Goal: Task Accomplishment & Management: Use online tool/utility

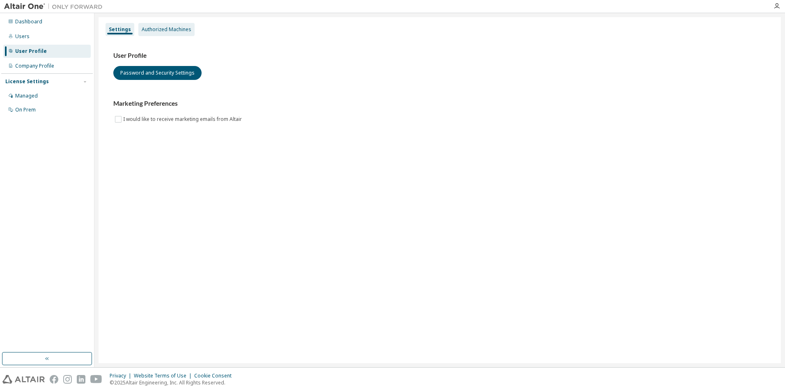
click at [165, 30] on div "Authorized Machines" at bounding box center [167, 29] width 50 height 7
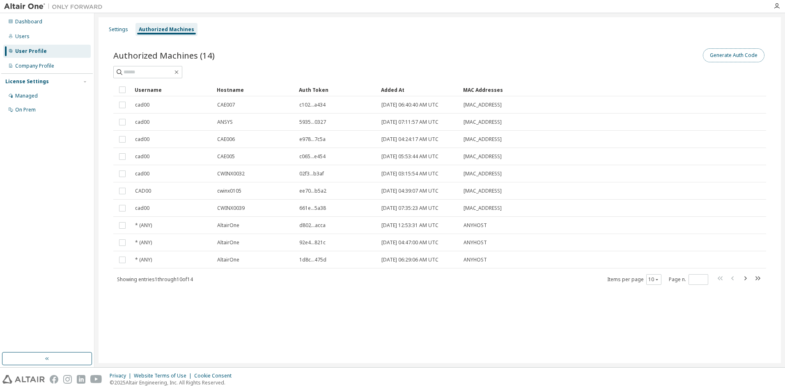
click at [733, 59] on button "Generate Auth Code" at bounding box center [734, 55] width 62 height 14
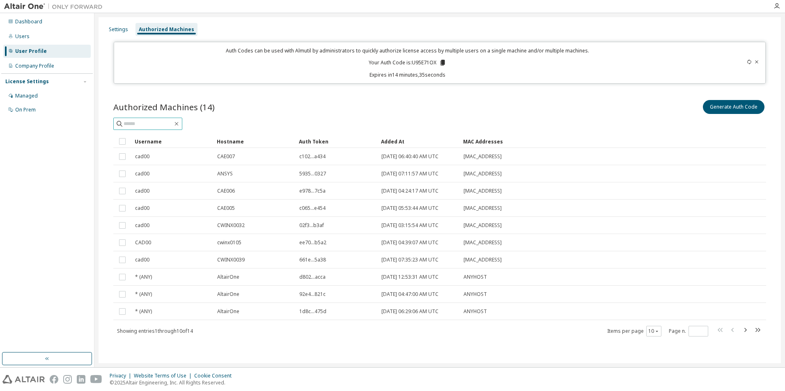
click at [151, 127] on input "text" at bounding box center [148, 124] width 49 height 8
click at [303, 67] on div "Auth Codes can be used with Almutil by administrators to quickly authorize lice…" at bounding box center [407, 62] width 577 height 31
drag, startPoint x: 577, startPoint y: 113, endPoint x: 532, endPoint y: 101, distance: 46.7
click at [576, 113] on div "Generate Auth Code" at bounding box center [603, 106] width 326 height 17
click at [755, 61] on icon at bounding box center [756, 61] width 3 height 3
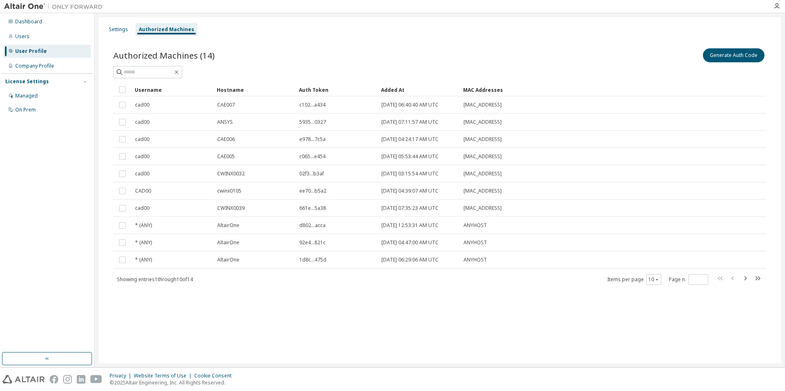
click at [492, 53] on div "Generate Auth Code" at bounding box center [603, 55] width 326 height 17
click at [721, 55] on button "Generate Auth Code" at bounding box center [734, 55] width 62 height 14
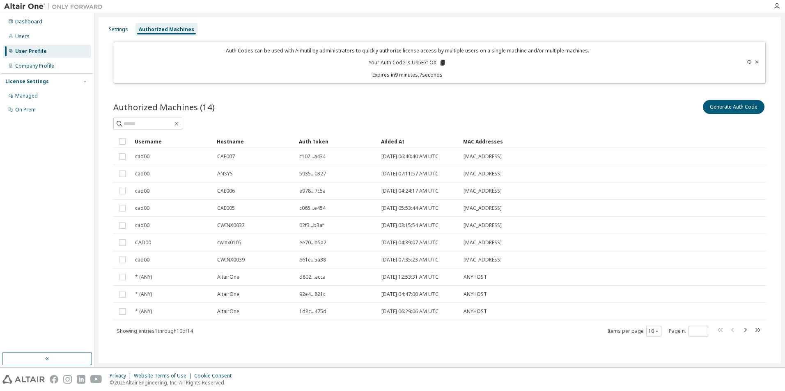
click at [758, 62] on icon at bounding box center [756, 62] width 5 height 5
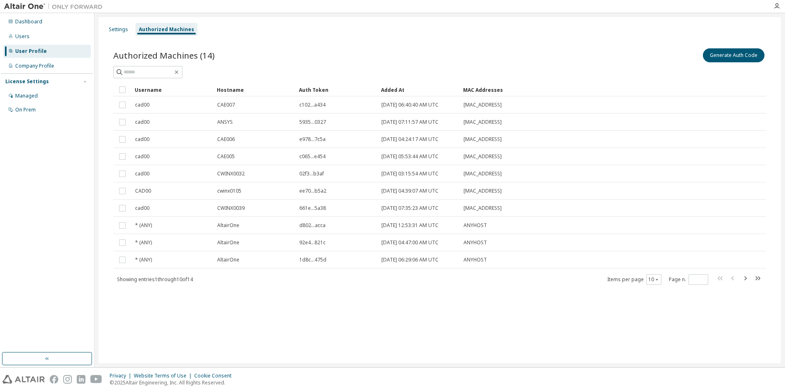
drag, startPoint x: 504, startPoint y: 28, endPoint x: 325, endPoint y: 39, distance: 180.1
click at [502, 29] on div "Settings Authorized Machines" at bounding box center [439, 29] width 672 height 15
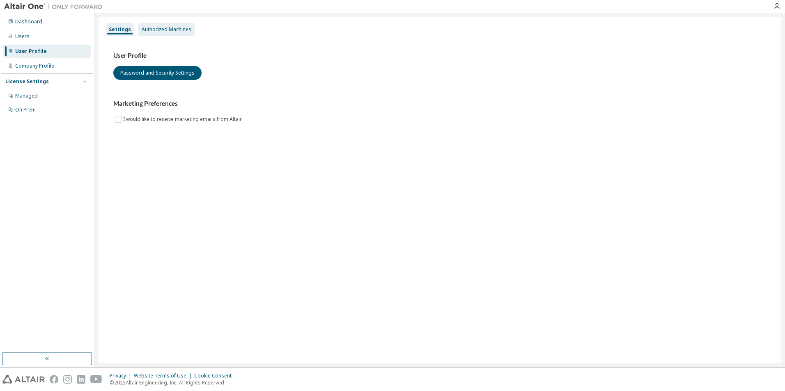
click at [171, 30] on div "Authorized Machines" at bounding box center [167, 29] width 50 height 7
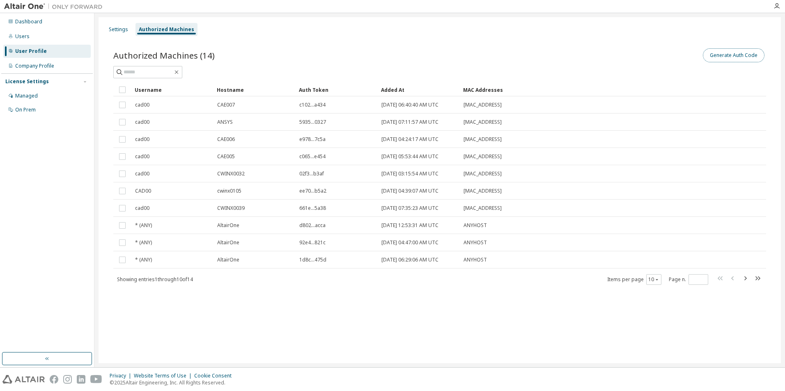
click at [742, 52] on button "Generate Auth Code" at bounding box center [734, 55] width 62 height 14
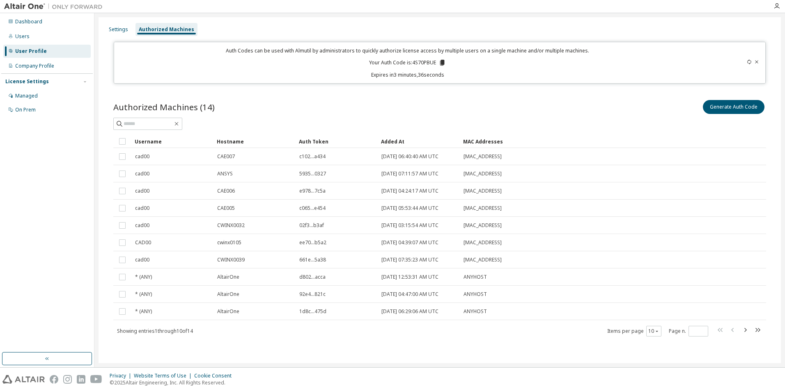
click at [352, 116] on div "Authorized Machines (14) Generate Auth Code" at bounding box center [439, 114] width 652 height 32
drag, startPoint x: 412, startPoint y: 61, endPoint x: 435, endPoint y: 62, distance: 22.6
click at [435, 62] on p "Your Auth Code is: 4S70PBUE" at bounding box center [407, 62] width 77 height 7
copy p "4S70PBUE"
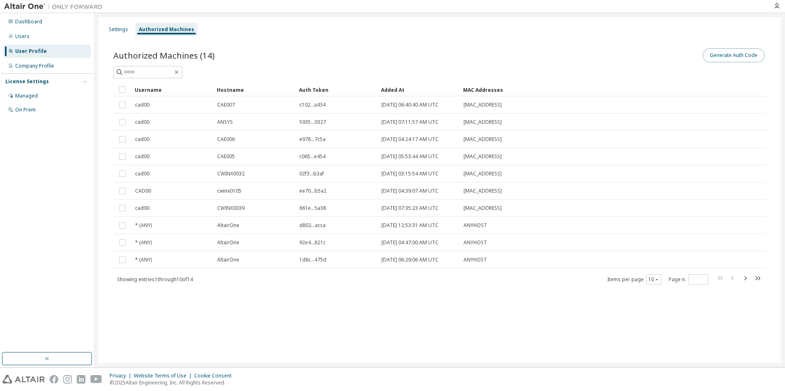
click at [737, 57] on button "Generate Auth Code" at bounding box center [734, 55] width 62 height 14
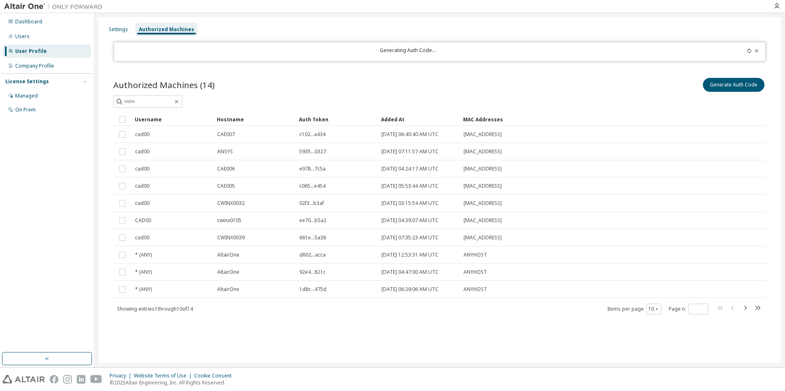
click at [410, 55] on div "Generating Auth Code..." at bounding box center [407, 51] width 577 height 9
click at [446, 67] on div "Settings Authorized Machines Generating Auth Code... Authorized Machines (14) G…" at bounding box center [439, 190] width 682 height 346
drag, startPoint x: 446, startPoint y: 67, endPoint x: 424, endPoint y: 49, distance: 28.9
click at [424, 49] on div "Generating Auth Code..." at bounding box center [407, 51] width 577 height 9
click at [437, 48] on div "Generating Auth Code..." at bounding box center [407, 51] width 577 height 9
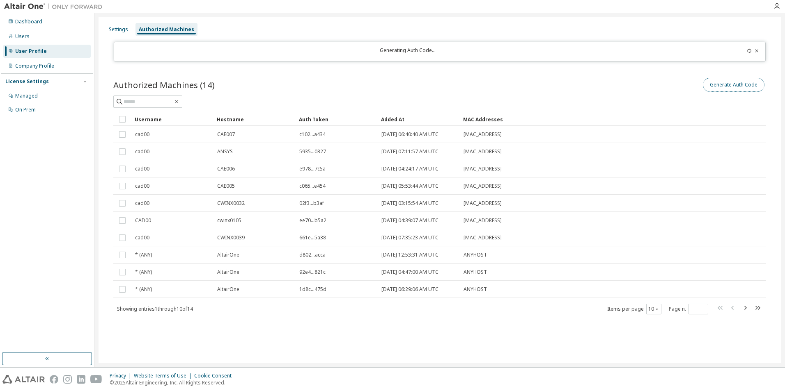
click at [733, 80] on button "Generate Auth Code" at bounding box center [734, 85] width 62 height 14
click at [406, 50] on div "Generating Auth Code..." at bounding box center [407, 51] width 577 height 9
click at [755, 51] on icon at bounding box center [756, 50] width 5 height 5
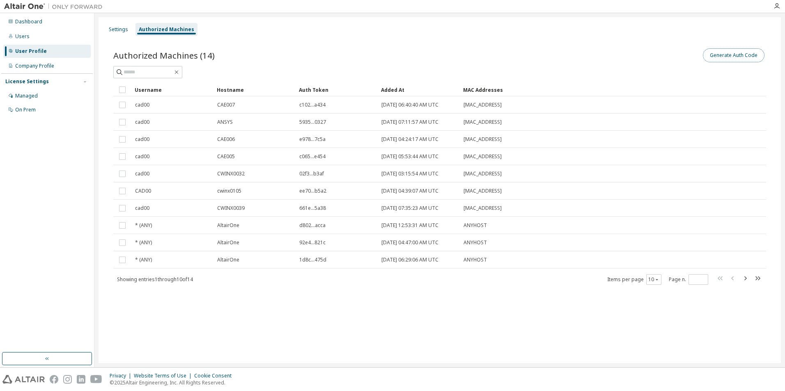
click at [722, 57] on button "Generate Auth Code" at bounding box center [734, 55] width 62 height 14
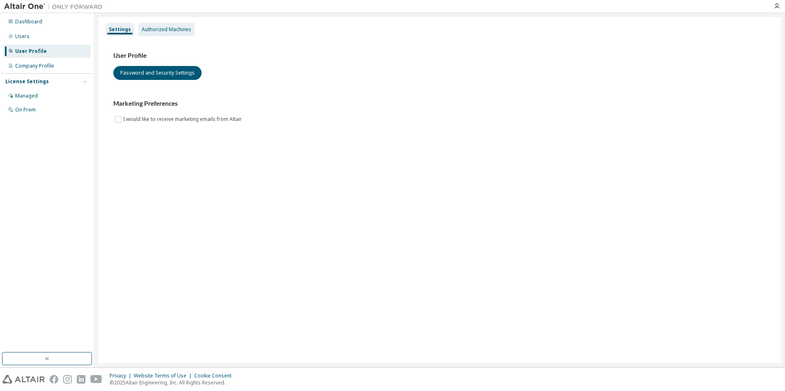
click at [152, 26] on div "Authorized Machines" at bounding box center [167, 29] width 50 height 7
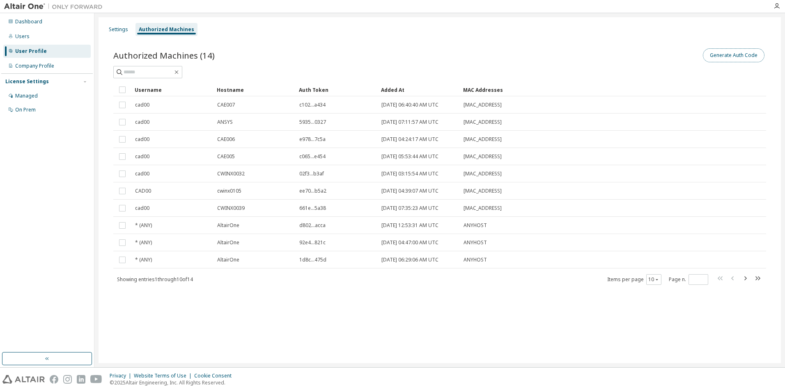
click at [726, 56] on button "Generate Auth Code" at bounding box center [734, 55] width 62 height 14
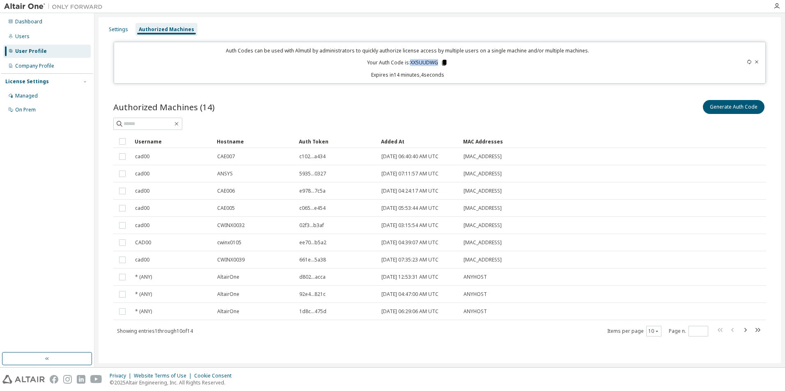
click at [442, 62] on p "Your Auth Code is: XX5UUDWG" at bounding box center [407, 62] width 81 height 7
copy p "XX5UUDWG"
click at [446, 68] on div "Auth Codes can be used with Almutil by administrators to quickly authorize lice…" at bounding box center [407, 62] width 577 height 31
drag, startPoint x: 410, startPoint y: 63, endPoint x: 438, endPoint y: 62, distance: 28.3
click at [438, 62] on p "Your Auth Code is: XX5UUDWG" at bounding box center [407, 62] width 81 height 7
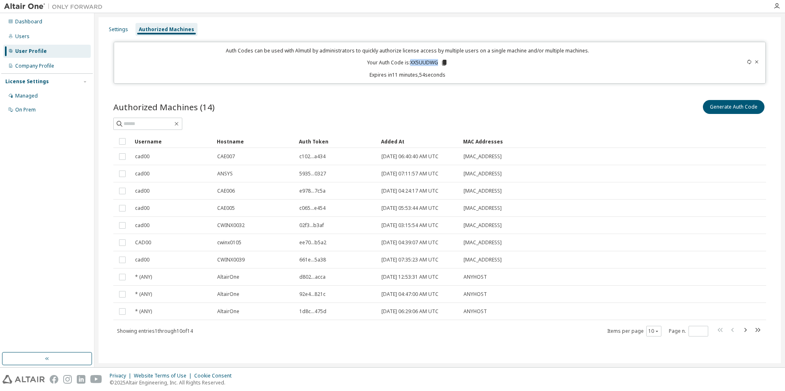
copy p "XX5UUDWG"
